Goal: Transaction & Acquisition: Download file/media

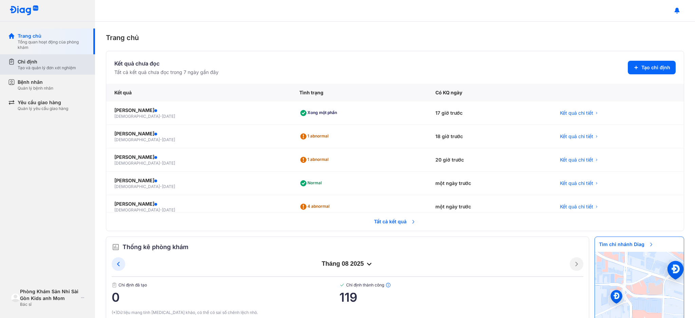
click at [75, 69] on div "Tạo và quản lý đơn xét nghiệm" at bounding box center [47, 67] width 58 height 5
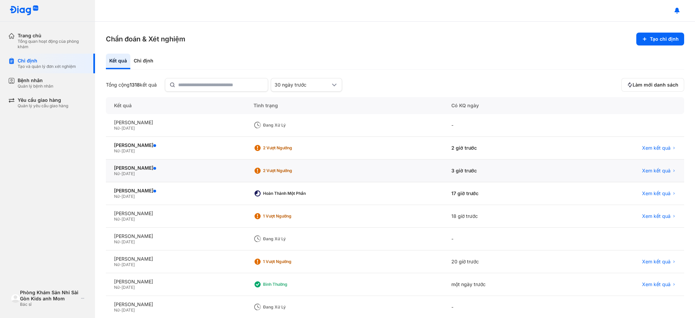
click at [164, 171] on div "Nữ - [DATE]" at bounding box center [175, 173] width 123 height 5
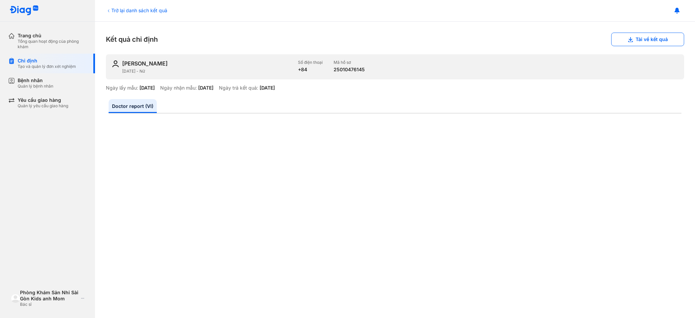
click at [687, 94] on div "Trở lại danh sách kết quả Kết quả chỉ định Tải về kết quả [PERSON_NAME] [DATE] …" at bounding box center [395, 170] width 600 height 296
click at [659, 41] on button "Tải về kết quả" at bounding box center [647, 40] width 73 height 14
click at [75, 58] on div "Chỉ định" at bounding box center [47, 61] width 58 height 6
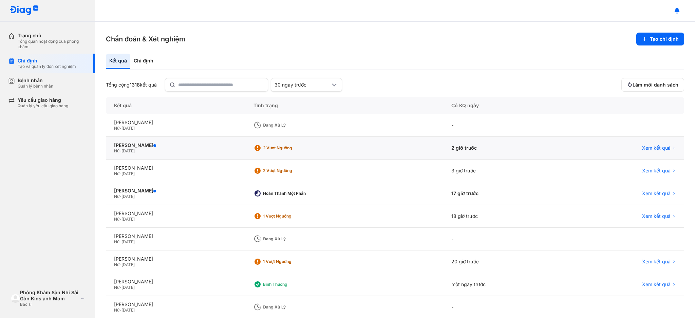
click at [208, 153] on div "VŨ THỊ HƯƠNG Nữ - 19/06/1987" at bounding box center [175, 148] width 139 height 23
